Goal: Navigation & Orientation: Find specific page/section

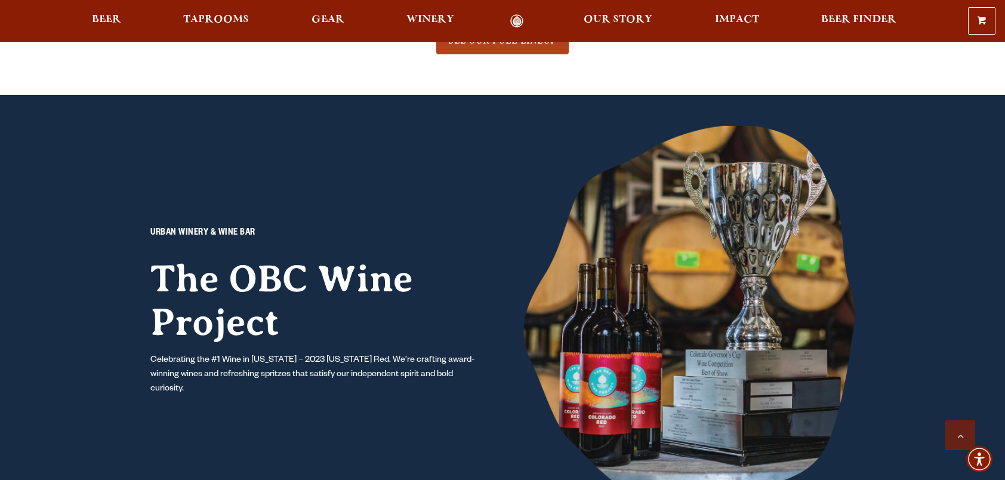
scroll to position [716, 0]
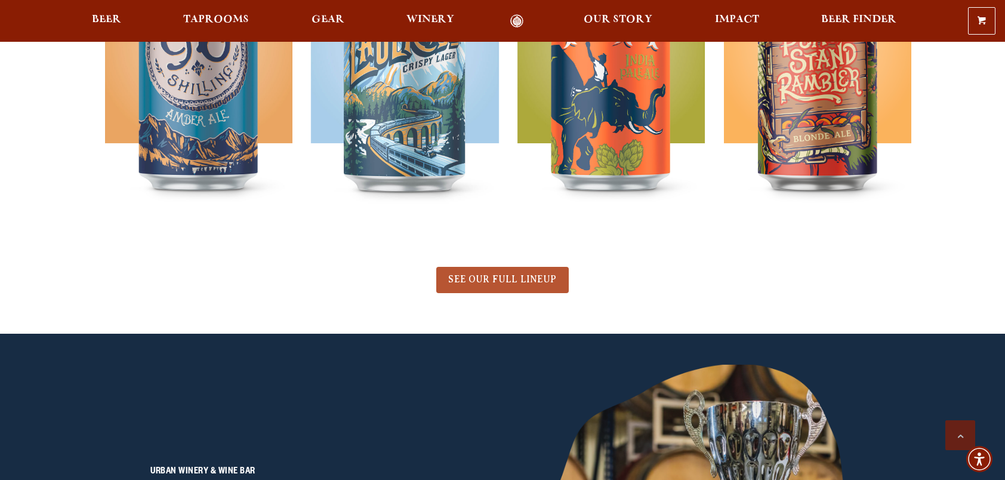
click at [528, 275] on span "SEE OUR FULL LINEUP" at bounding box center [502, 279] width 108 height 11
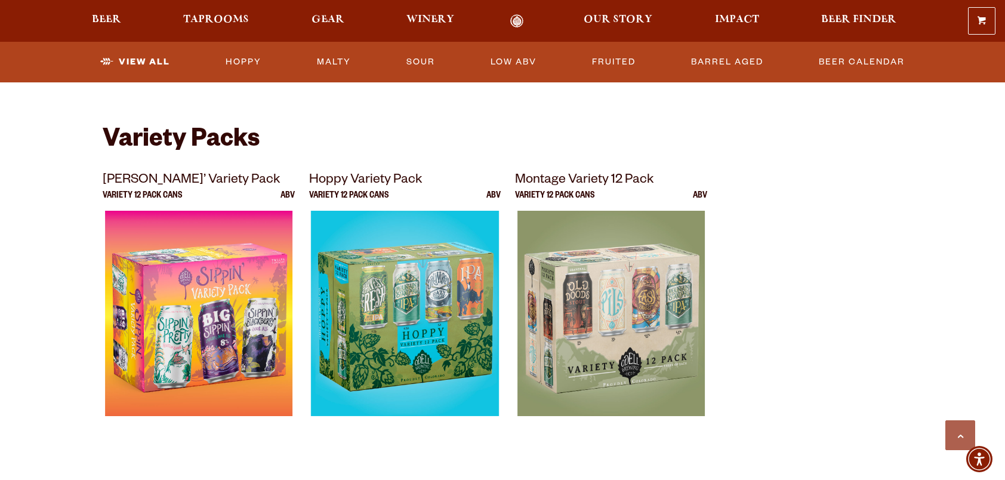
scroll to position [2388, 0]
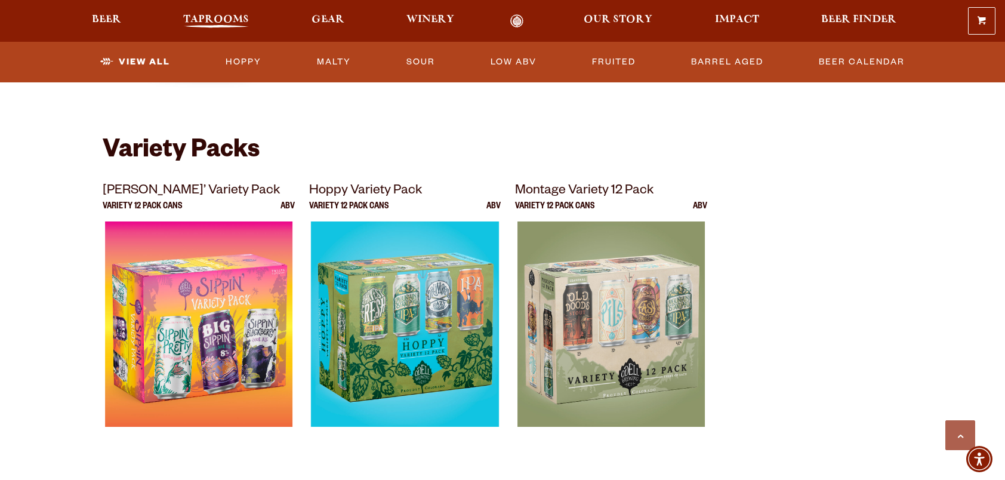
click at [224, 19] on span "Taprooms" at bounding box center [216, 20] width 66 height 10
click at [630, 21] on span "Our Story" at bounding box center [618, 20] width 69 height 10
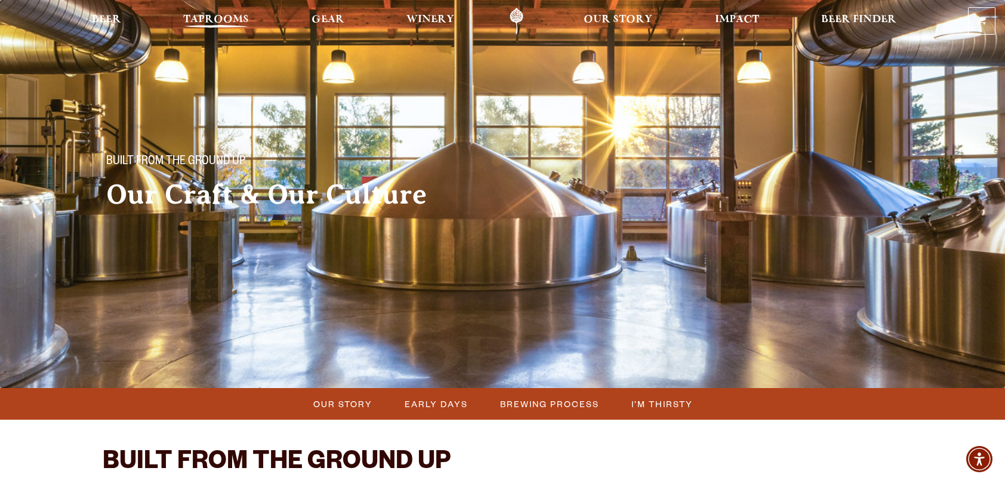
click at [210, 19] on span "Taprooms" at bounding box center [216, 20] width 66 height 10
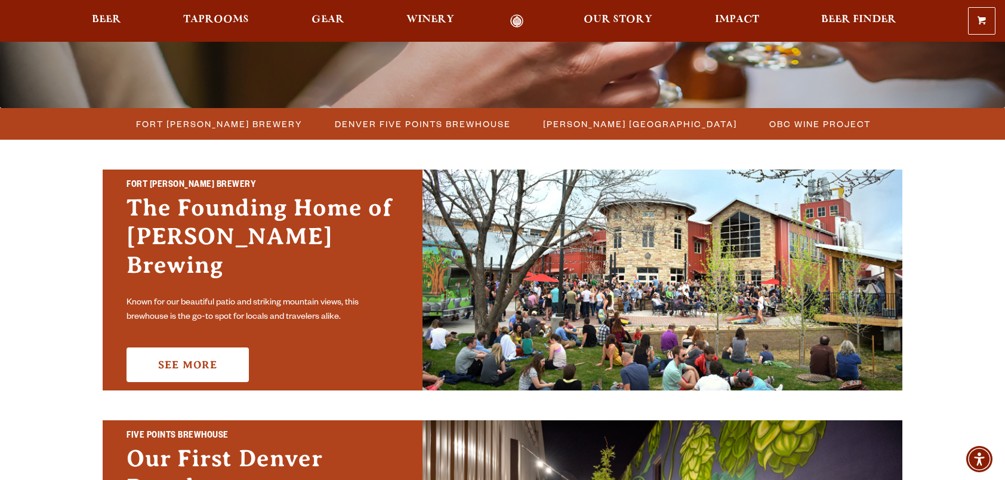
scroll to position [299, 0]
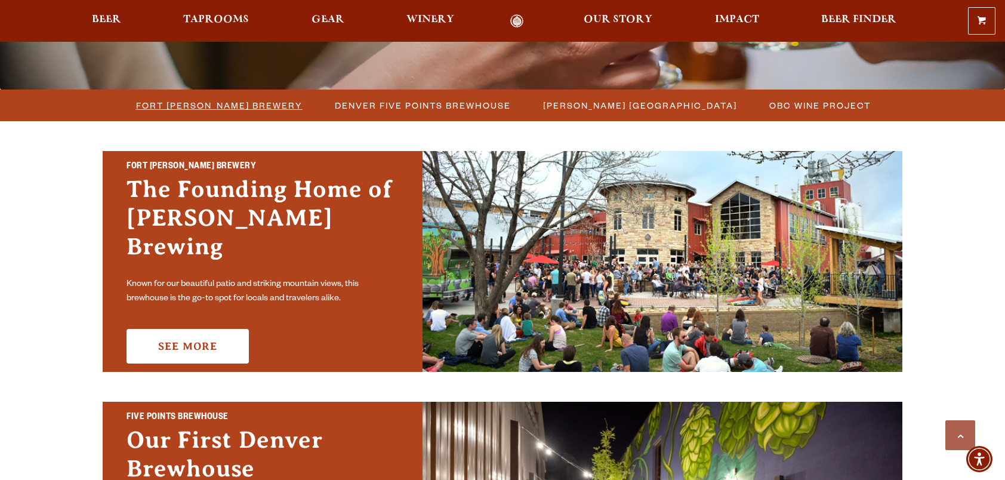
click at [266, 110] on span "Fort [PERSON_NAME] Brewery" at bounding box center [219, 105] width 167 height 17
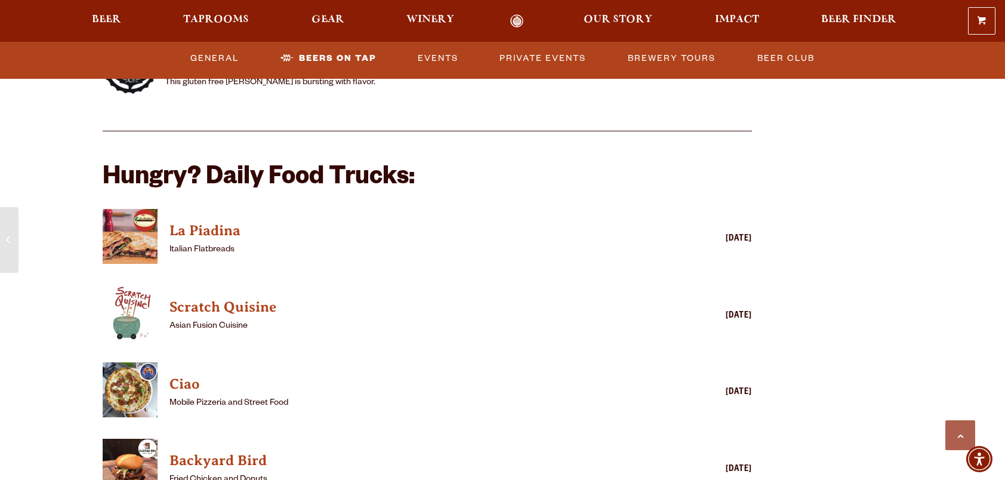
scroll to position [2806, 0]
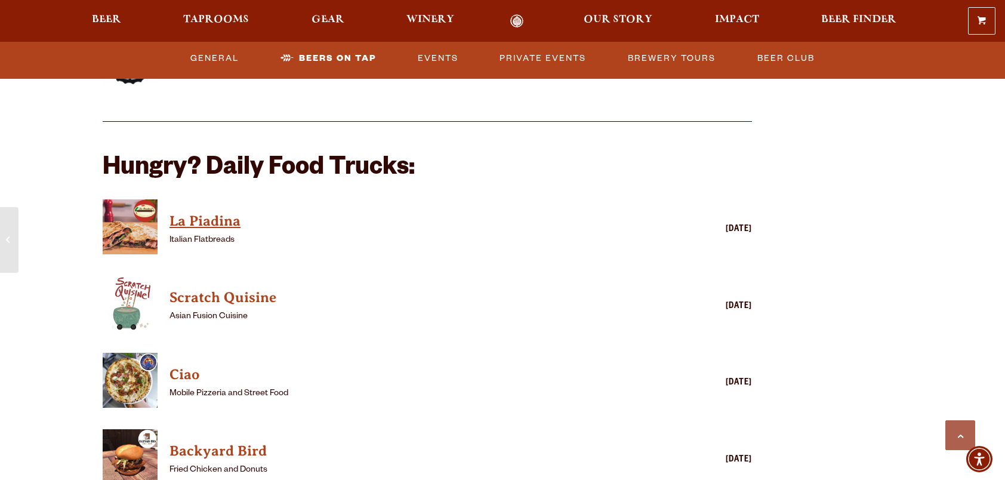
click at [220, 212] on h4 "La Piadina" at bounding box center [410, 221] width 481 height 19
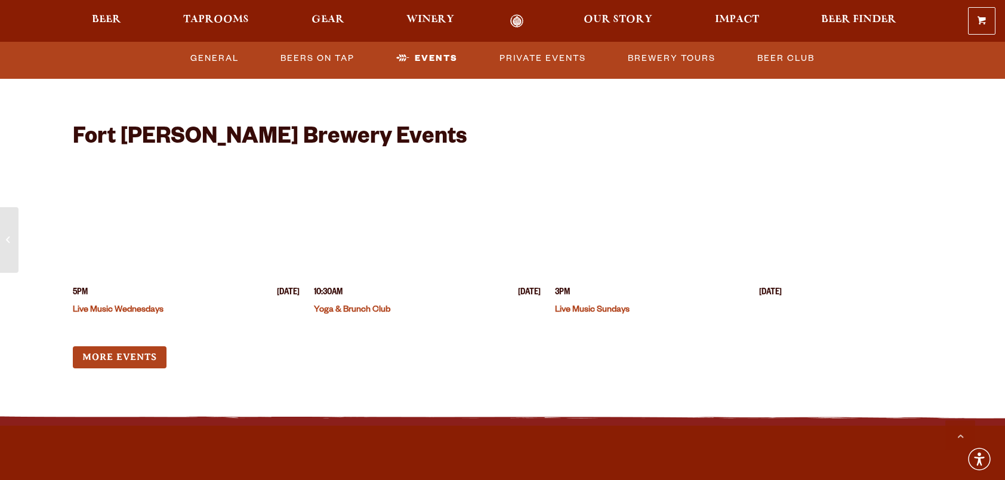
scroll to position [4657, 0]
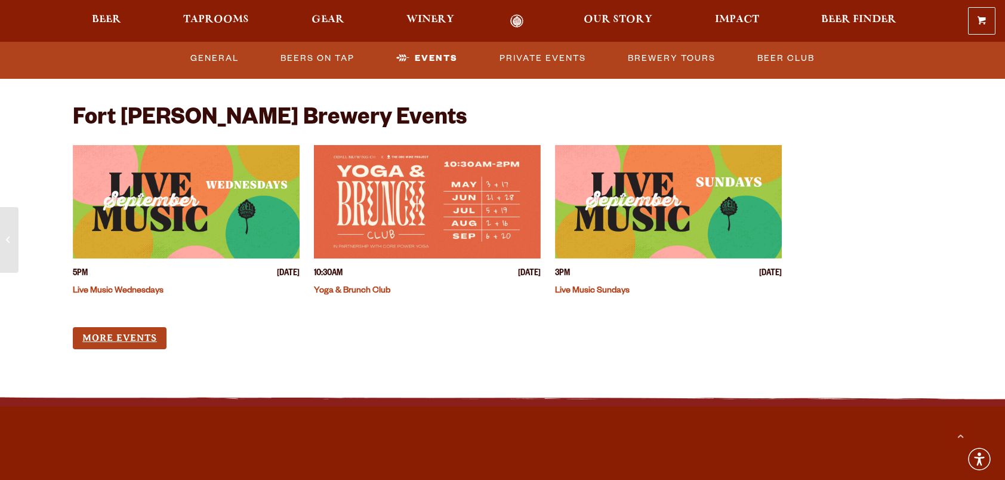
click at [116, 327] on link "More Events" at bounding box center [120, 338] width 94 height 22
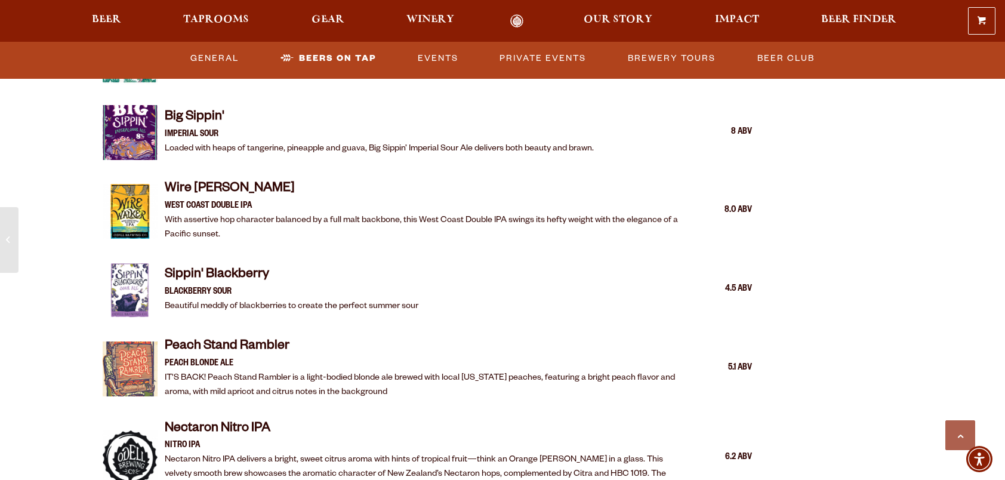
scroll to position [2030, 0]
